Goal: Transaction & Acquisition: Purchase product/service

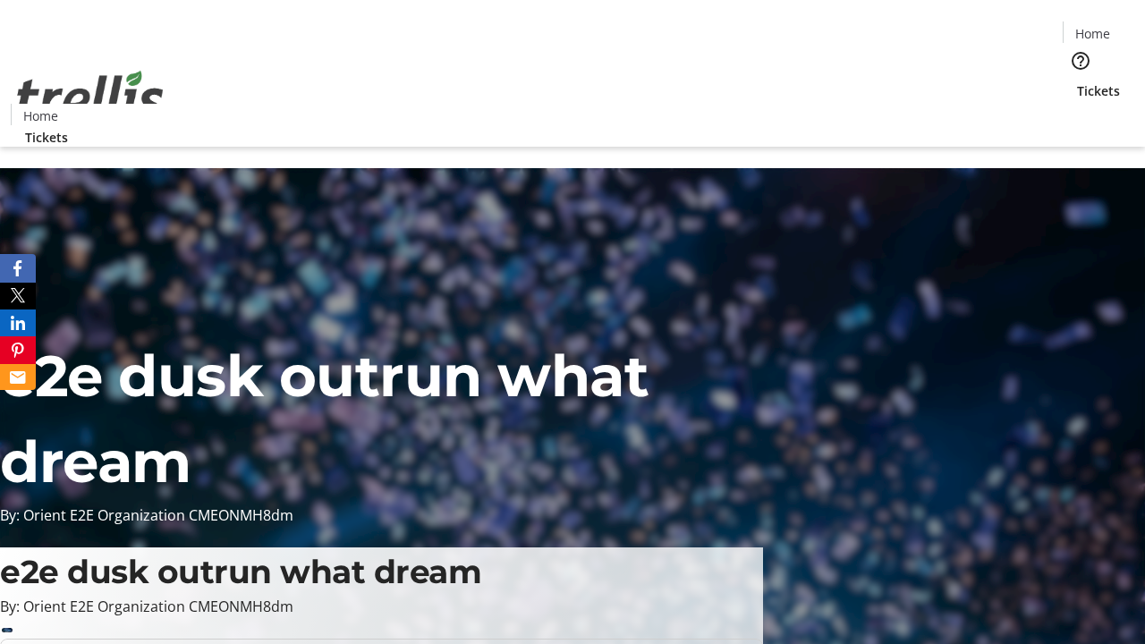
click at [1077, 81] on span "Tickets" at bounding box center [1098, 90] width 43 height 19
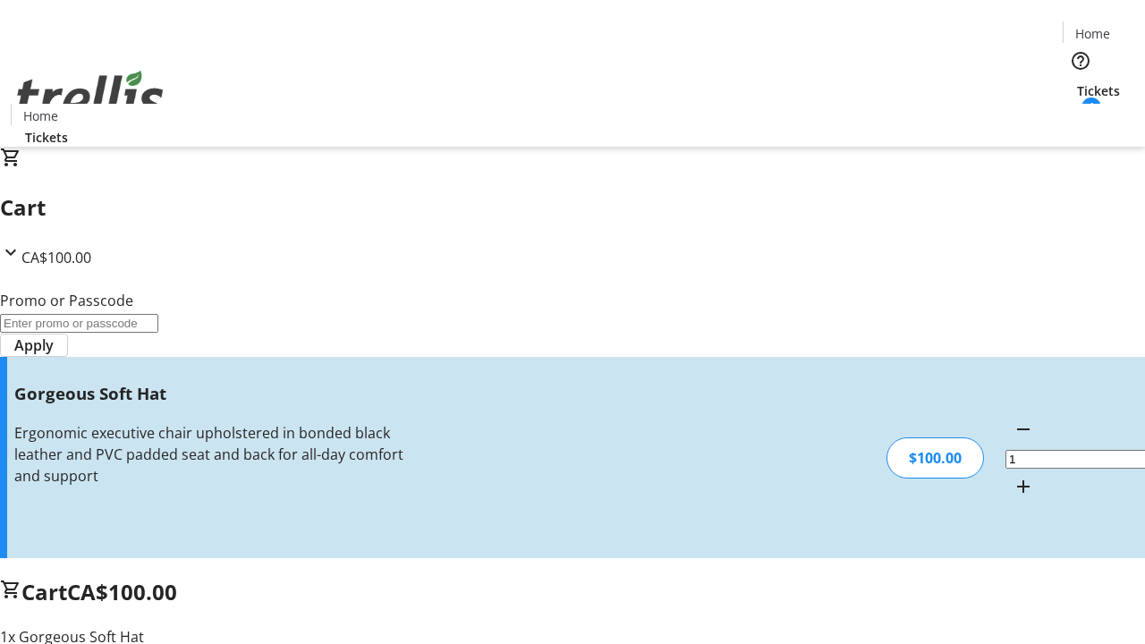
type input "FREE"
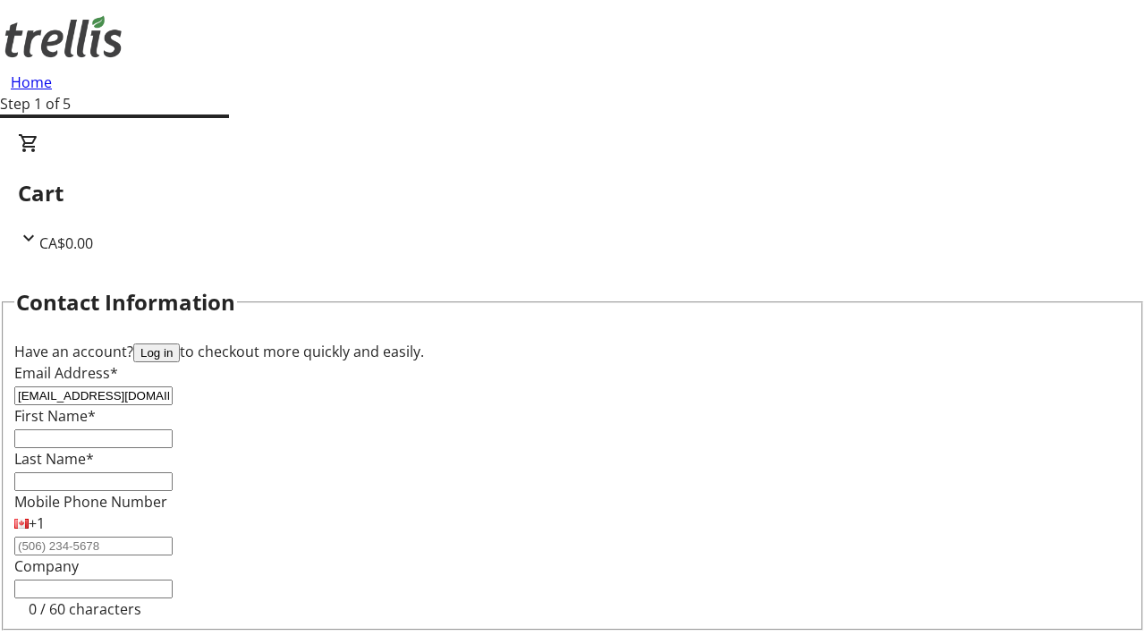
type input "[EMAIL_ADDRESS][DOMAIN_NAME]"
type input "Camryn"
type input "[PERSON_NAME]"
